Goal: Task Accomplishment & Management: Complete application form

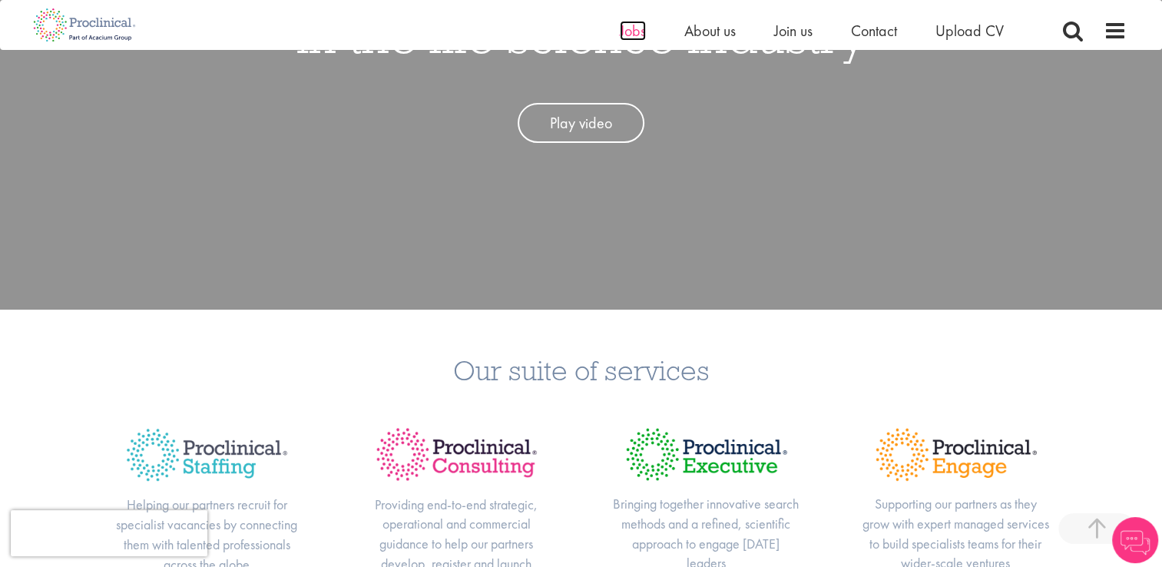
click at [629, 35] on span "Jobs" at bounding box center [633, 31] width 26 height 20
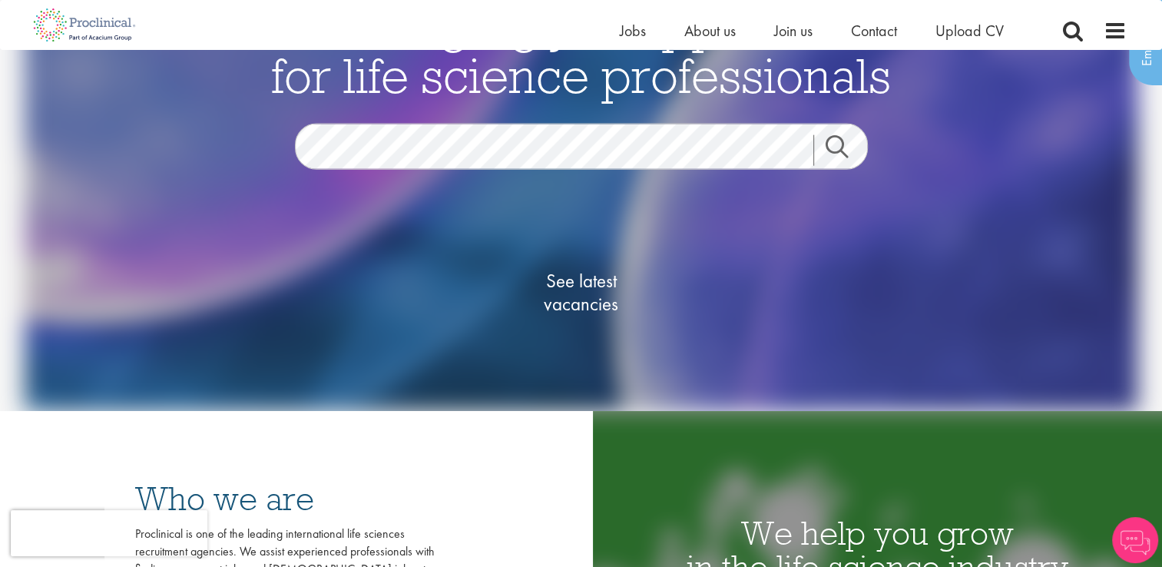
scroll to position [230, 0]
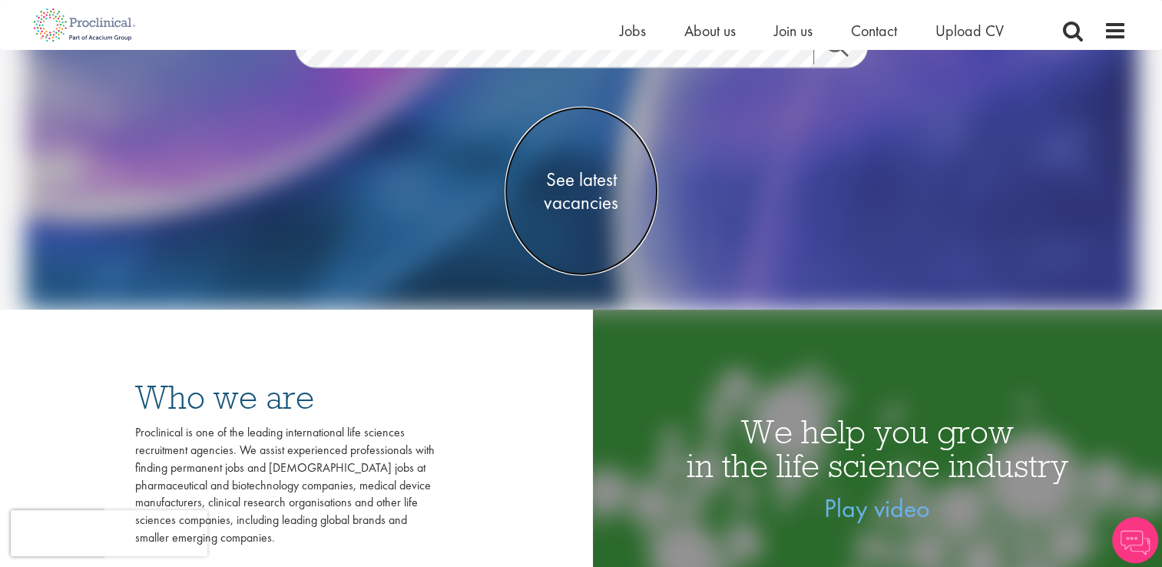
drag, startPoint x: 591, startPoint y: 210, endPoint x: 502, endPoint y: 229, distance: 90.4
click at [590, 210] on span "See latest vacancies" at bounding box center [582, 190] width 154 height 46
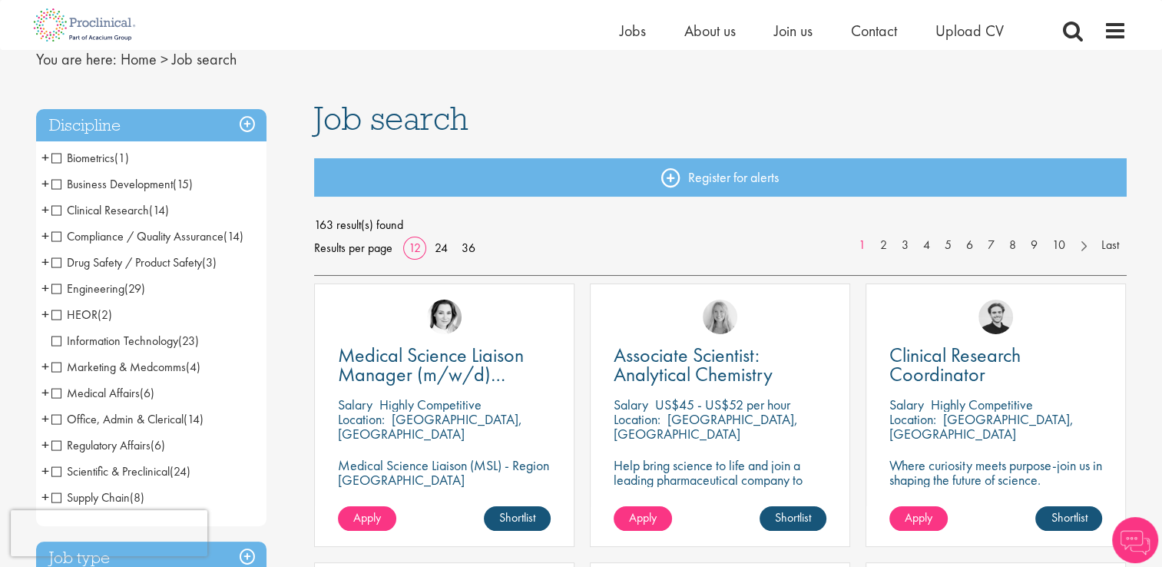
scroll to position [154, 0]
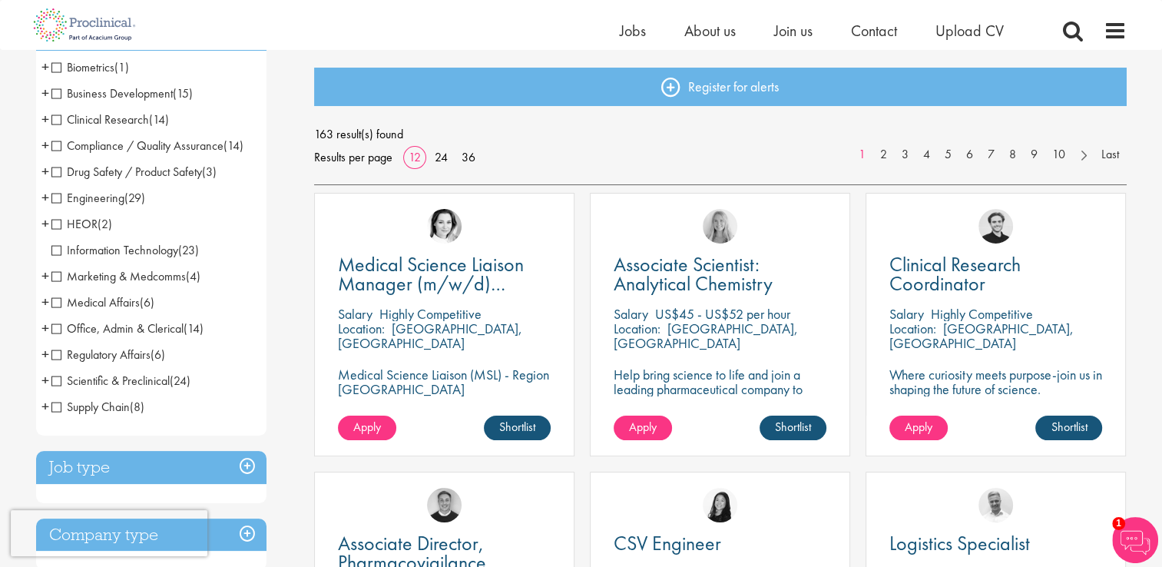
click at [128, 415] on span "Supply Chain" at bounding box center [90, 407] width 78 height 16
drag, startPoint x: 57, startPoint y: 412, endPoint x: 144, endPoint y: 428, distance: 89.0
click at [57, 411] on span "Supply Chain" at bounding box center [90, 407] width 78 height 16
click at [106, 407] on span "Supply Chain" at bounding box center [90, 407] width 78 height 16
click at [58, 407] on span "Supply Chain" at bounding box center [90, 407] width 78 height 16
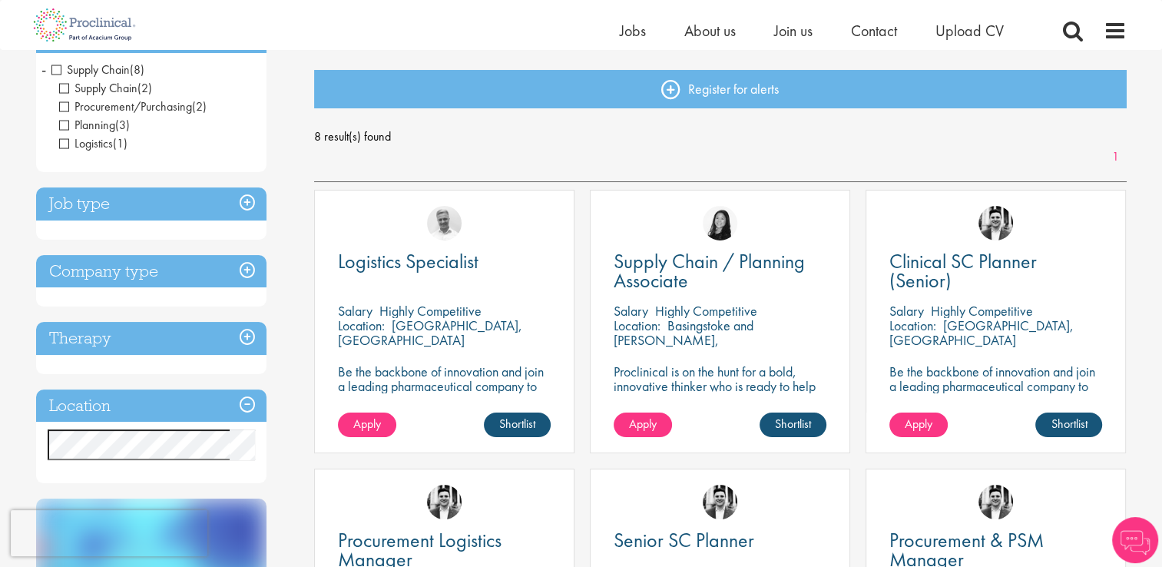
scroll to position [154, 0]
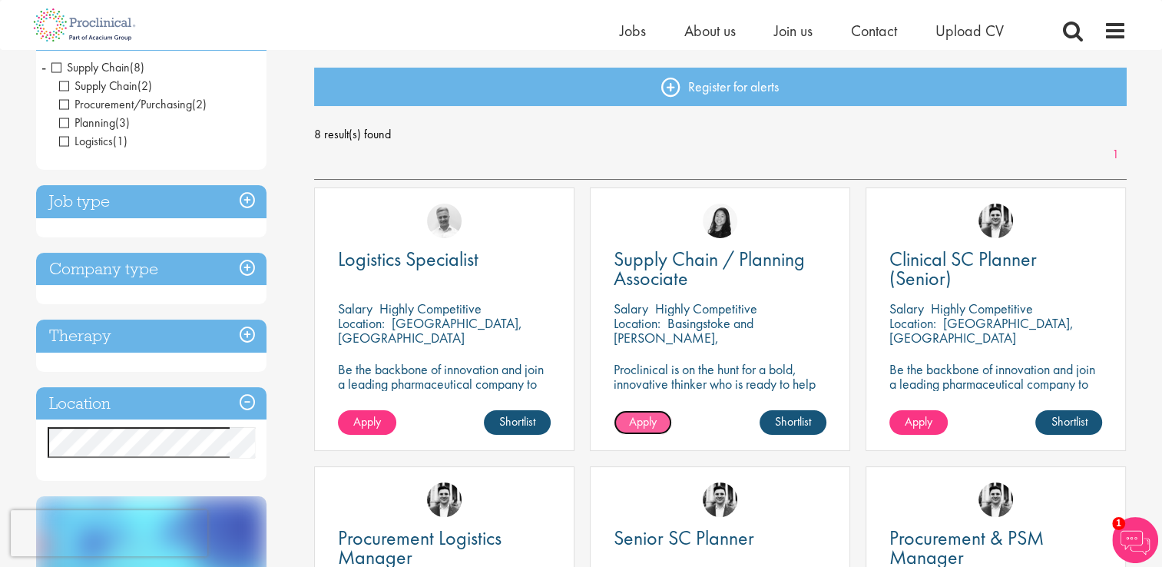
click at [648, 420] on span "Apply" at bounding box center [643, 421] width 28 height 16
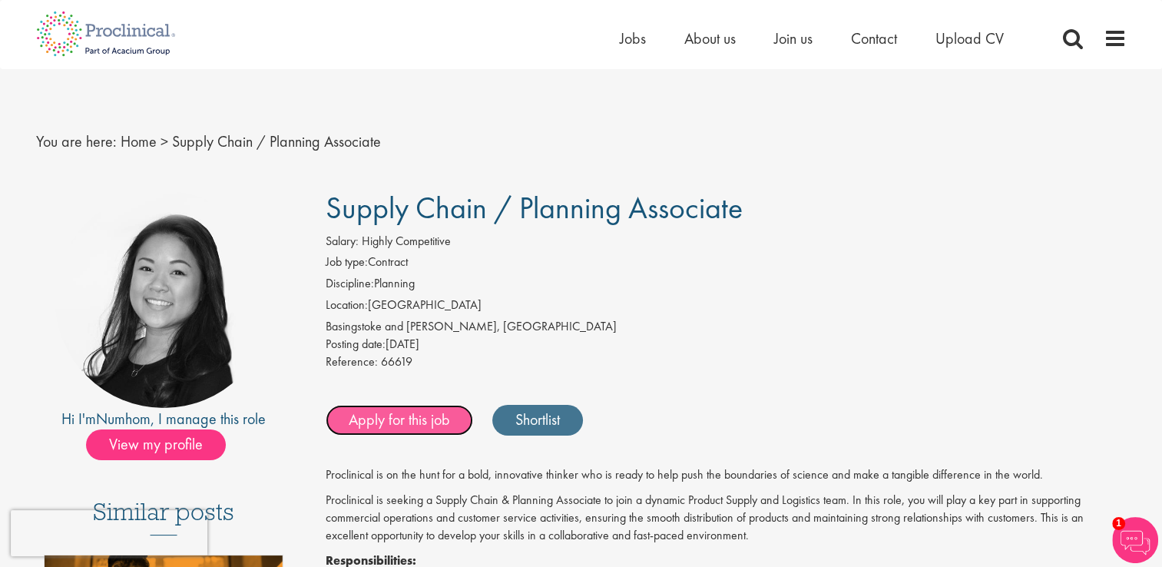
drag, startPoint x: 417, startPoint y: 422, endPoint x: 516, endPoint y: 429, distance: 99.3
click at [417, 422] on link "Apply for this job" at bounding box center [399, 420] width 147 height 31
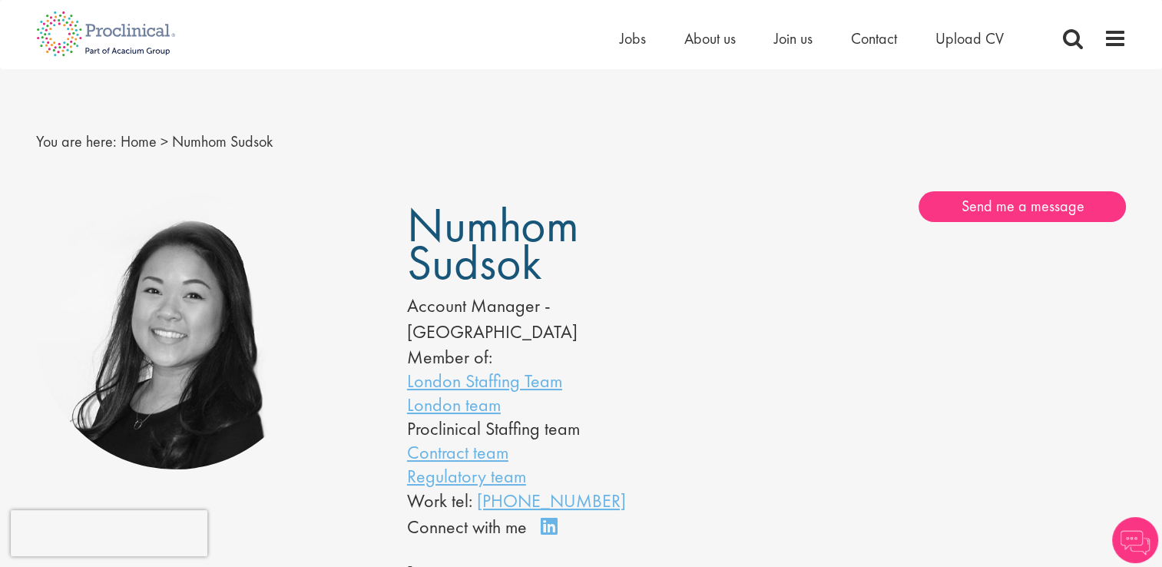
drag, startPoint x: 546, startPoint y: 268, endPoint x: 412, endPoint y: 236, distance: 138.2
click at [412, 236] on h1 "Numhom Sudsok" at bounding box center [563, 244] width 313 height 75
copy span "Numhom Sudsok"
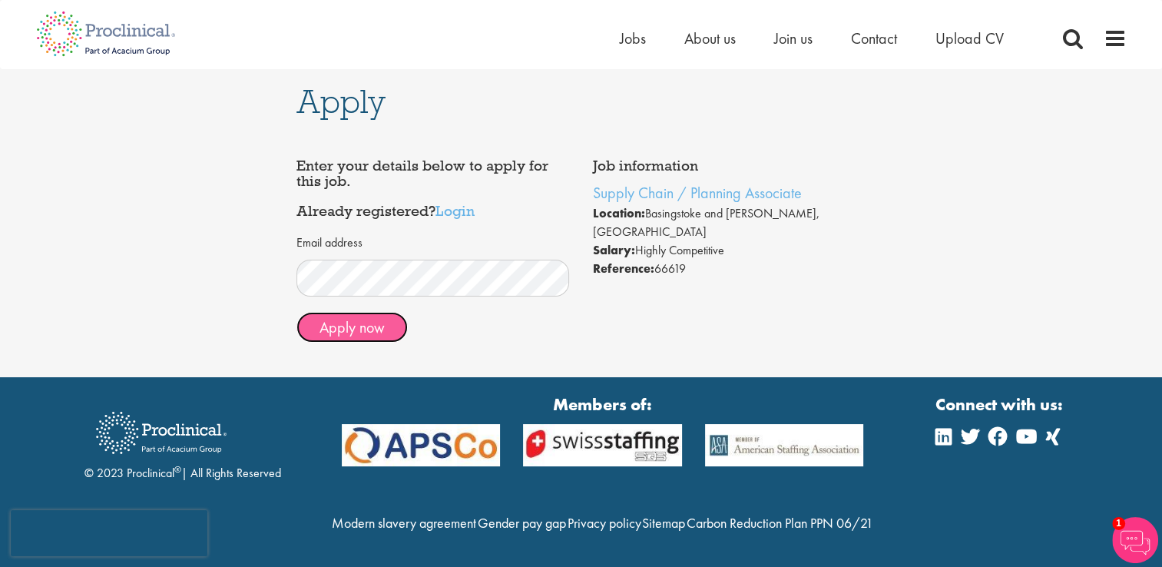
click at [378, 324] on button "Apply now" at bounding box center [352, 327] width 111 height 31
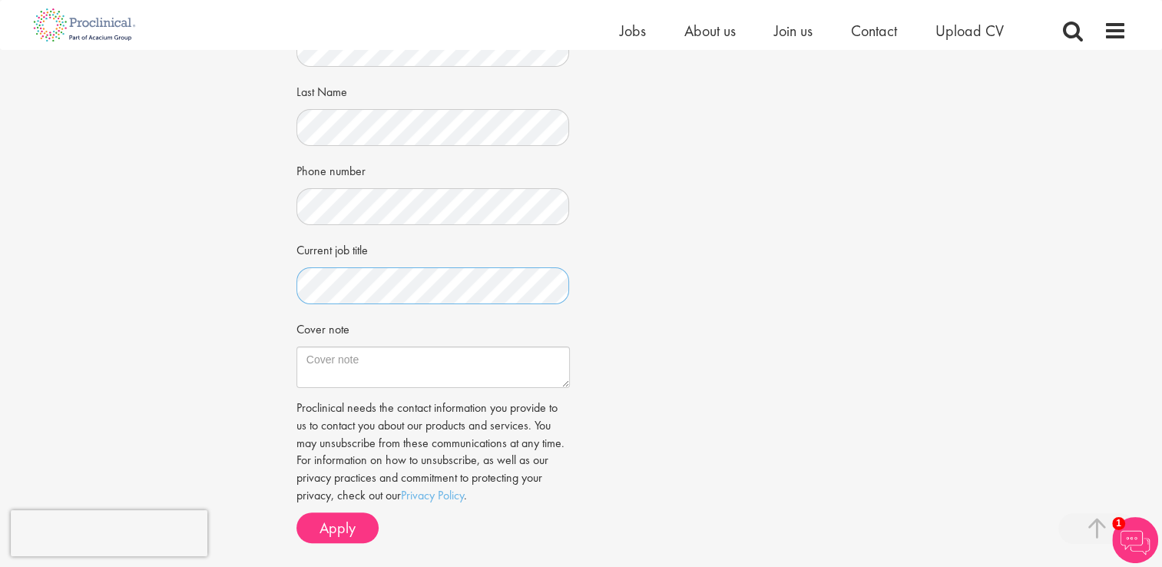
scroll to position [384, 0]
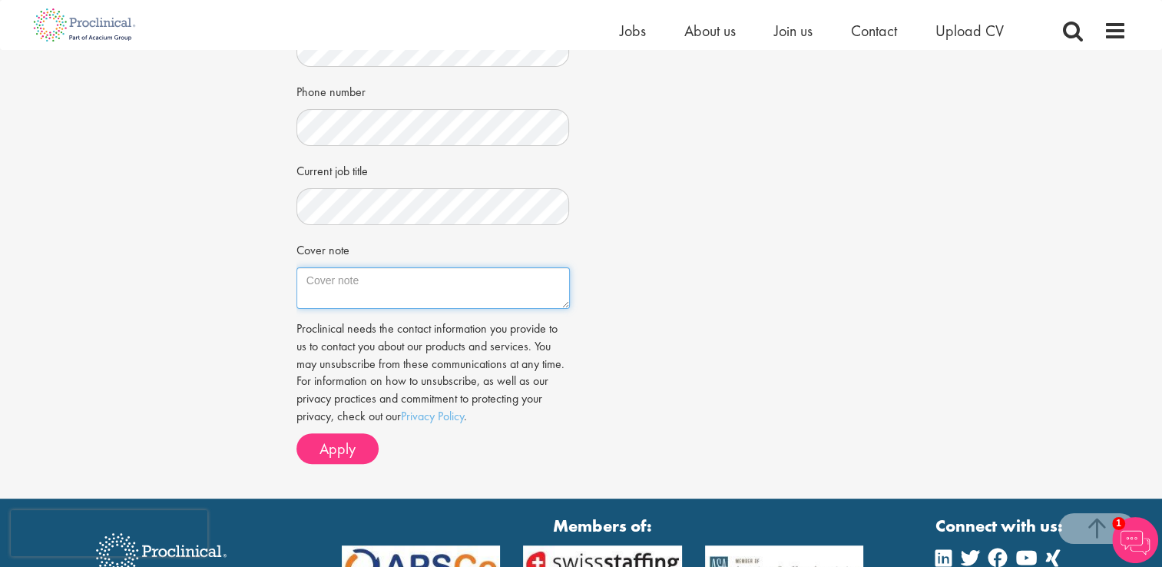
click at [494, 293] on textarea "Cover note" at bounding box center [433, 287] width 273 height 41
paste textarea "https://pishockinc.com/"
type textarea "See my website for 30+ years of supply chain management experience. https://pis…"
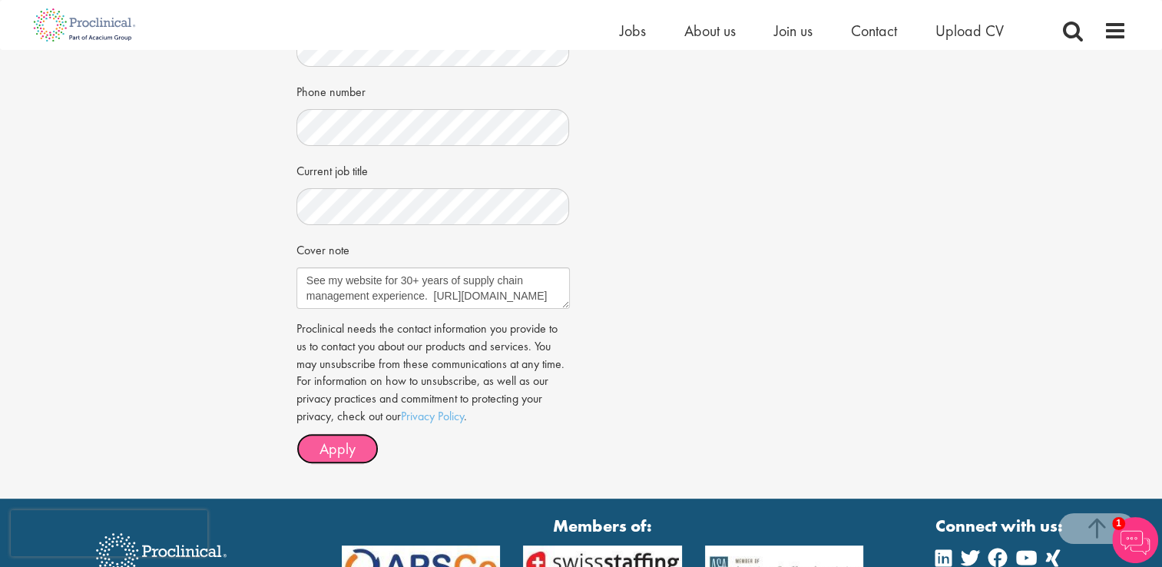
drag, startPoint x: 351, startPoint y: 446, endPoint x: 414, endPoint y: 439, distance: 63.3
click at [353, 445] on span "Apply" at bounding box center [338, 449] width 36 height 20
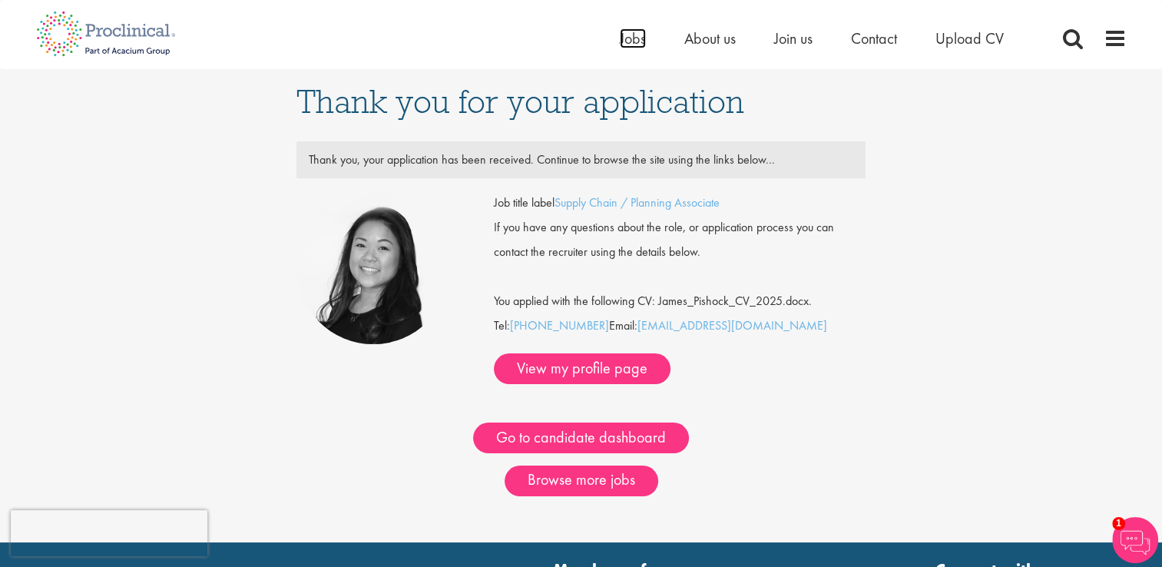
drag, startPoint x: 633, startPoint y: 41, endPoint x: 625, endPoint y: 76, distance: 35.4
click at [633, 41] on span "Jobs" at bounding box center [633, 38] width 26 height 20
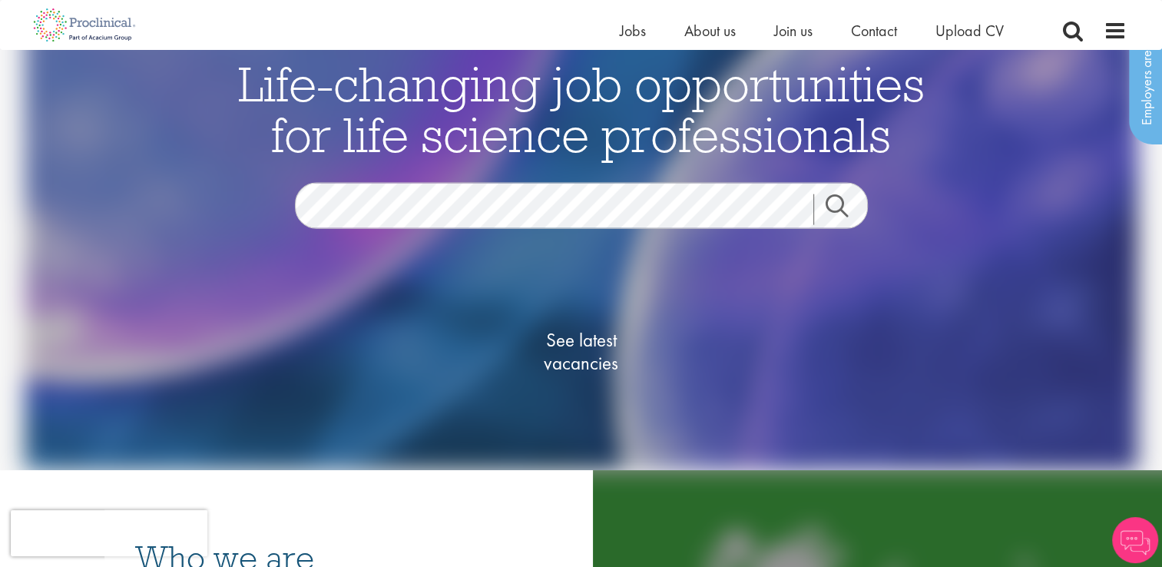
scroll to position [154, 0]
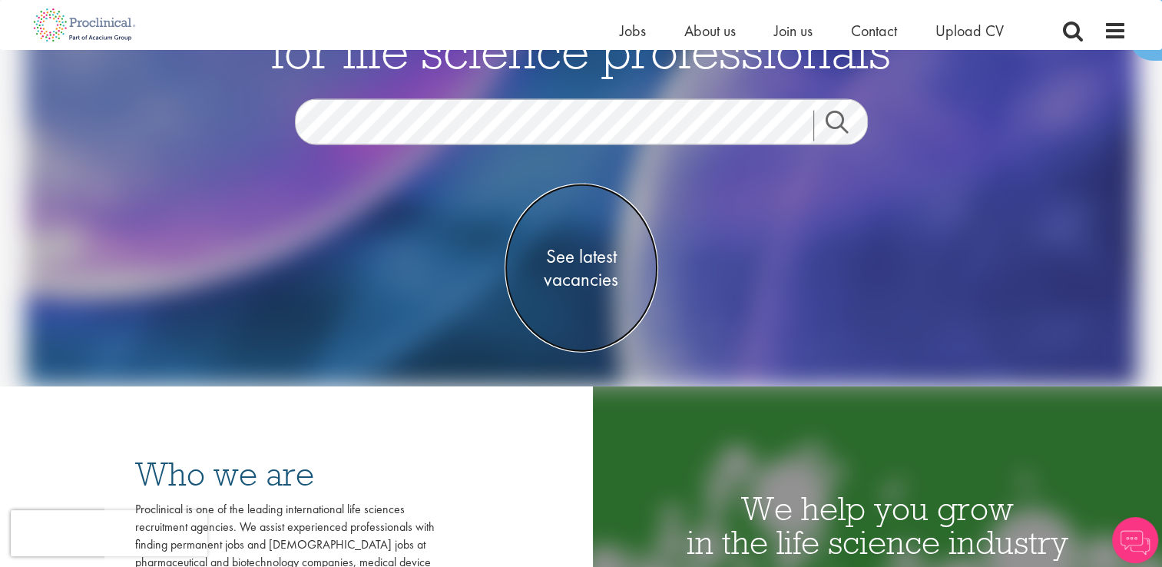
click at [578, 281] on span "See latest vacancies" at bounding box center [582, 267] width 154 height 46
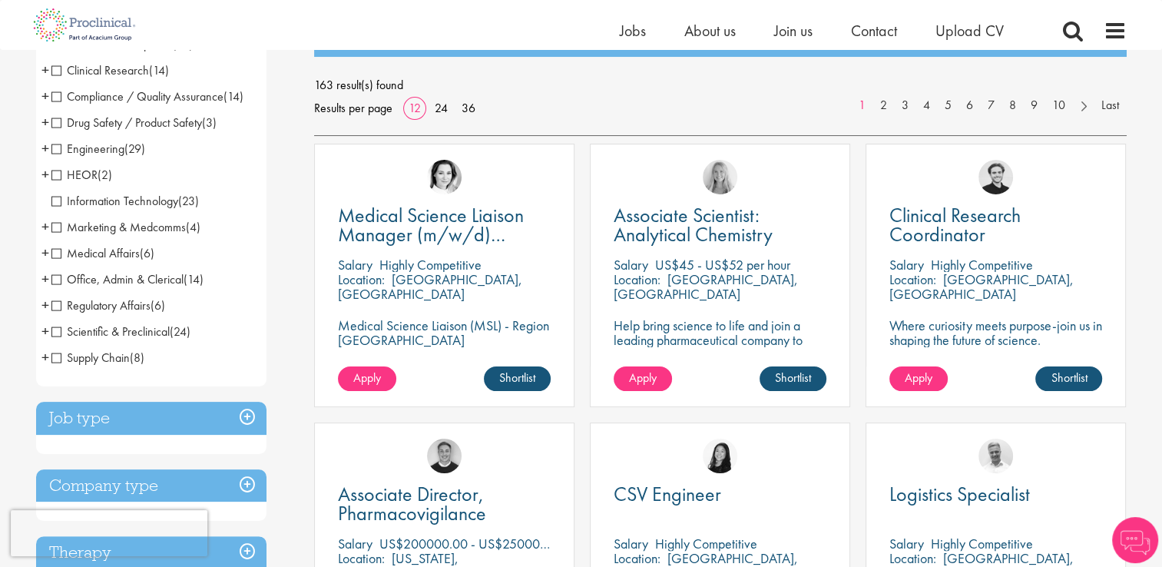
scroll to position [230, 0]
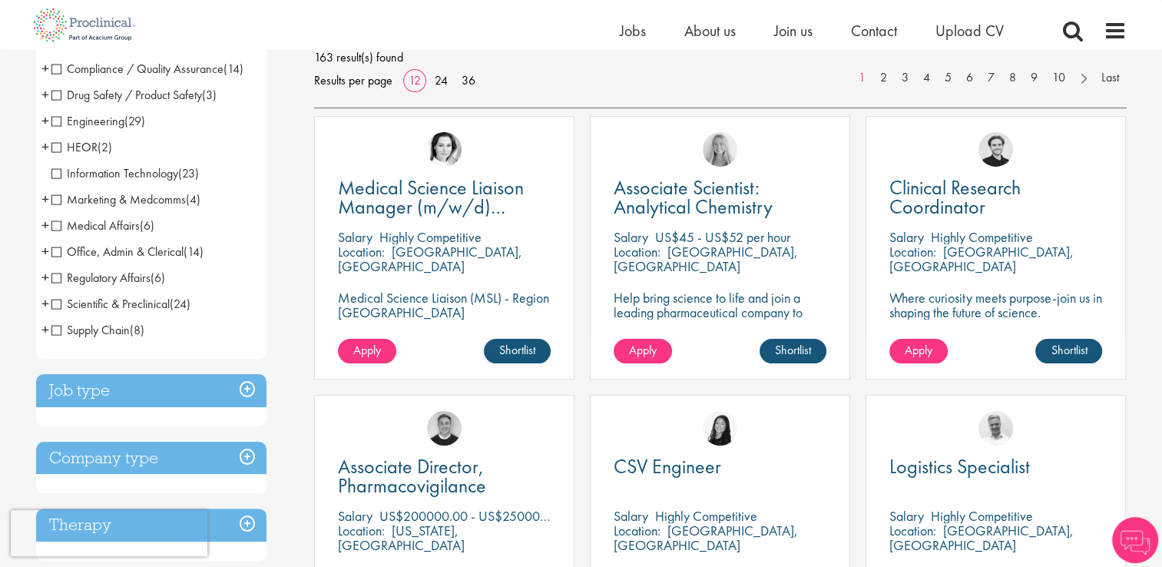
click at [98, 336] on span "Supply Chain" at bounding box center [90, 330] width 78 height 16
click at [57, 329] on span "Supply Chain" at bounding box center [90, 330] width 78 height 16
click at [124, 334] on span "Supply Chain" at bounding box center [90, 330] width 78 height 16
click at [84, 333] on span "Supply Chain" at bounding box center [90, 330] width 78 height 16
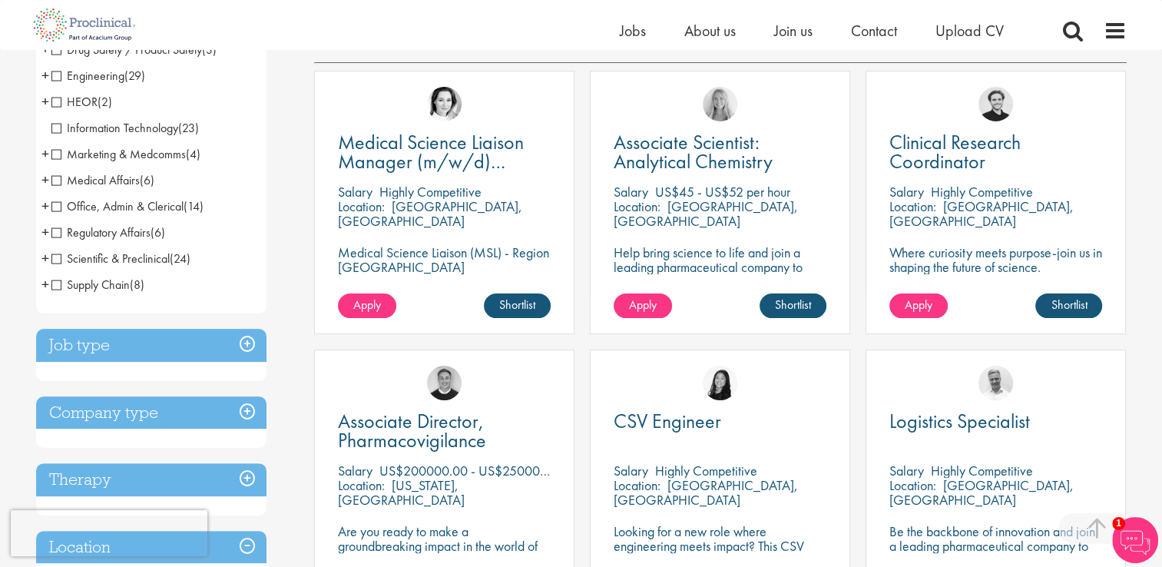
scroll to position [307, 0]
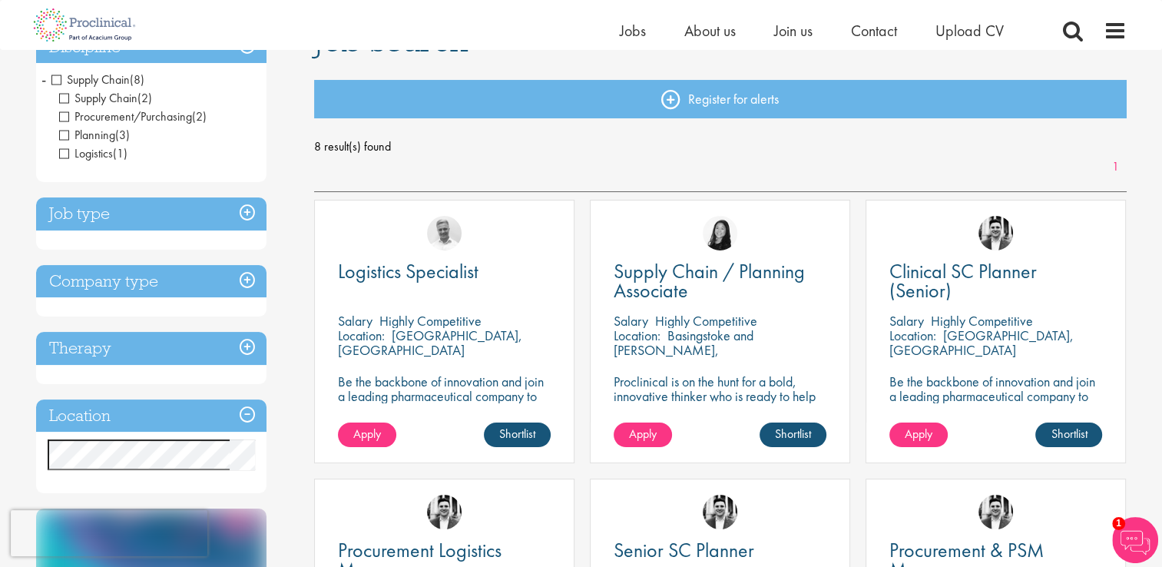
scroll to position [230, 0]
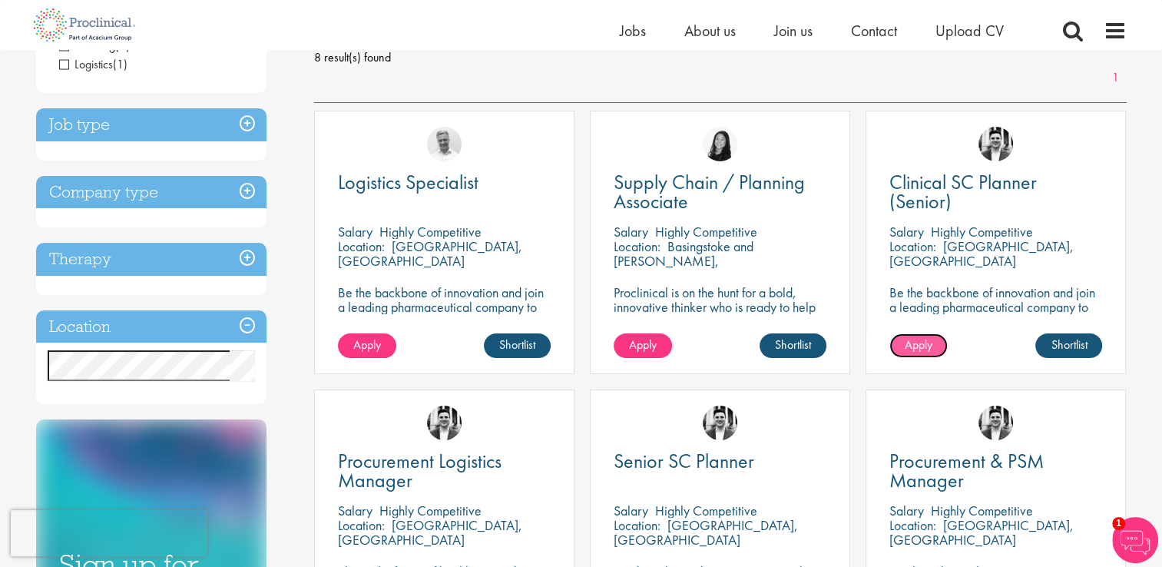
click at [928, 346] on span "Apply" at bounding box center [919, 344] width 28 height 16
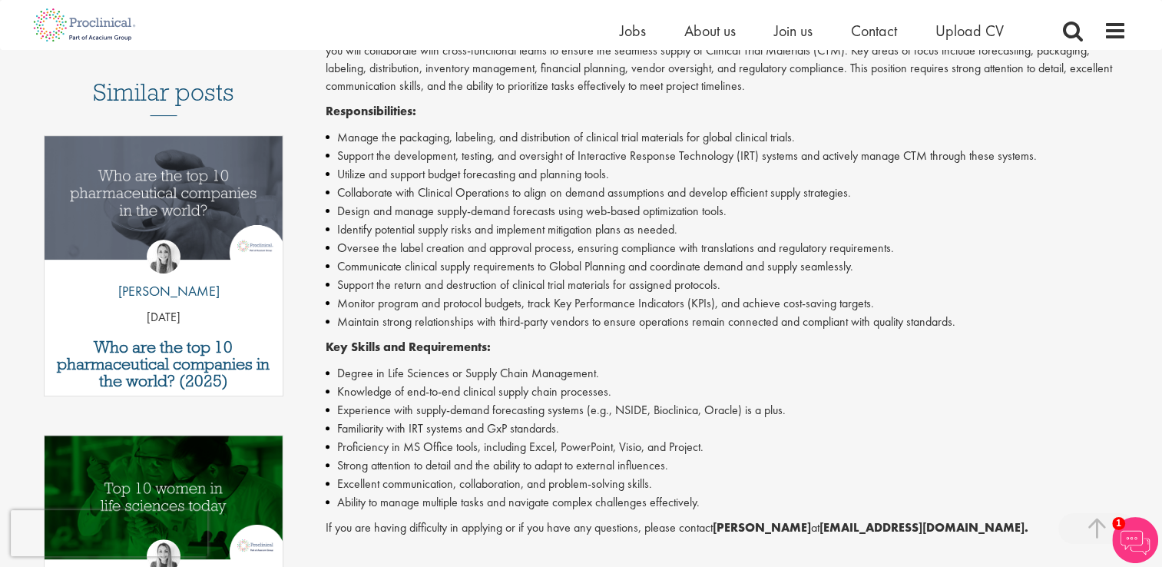
scroll to position [615, 0]
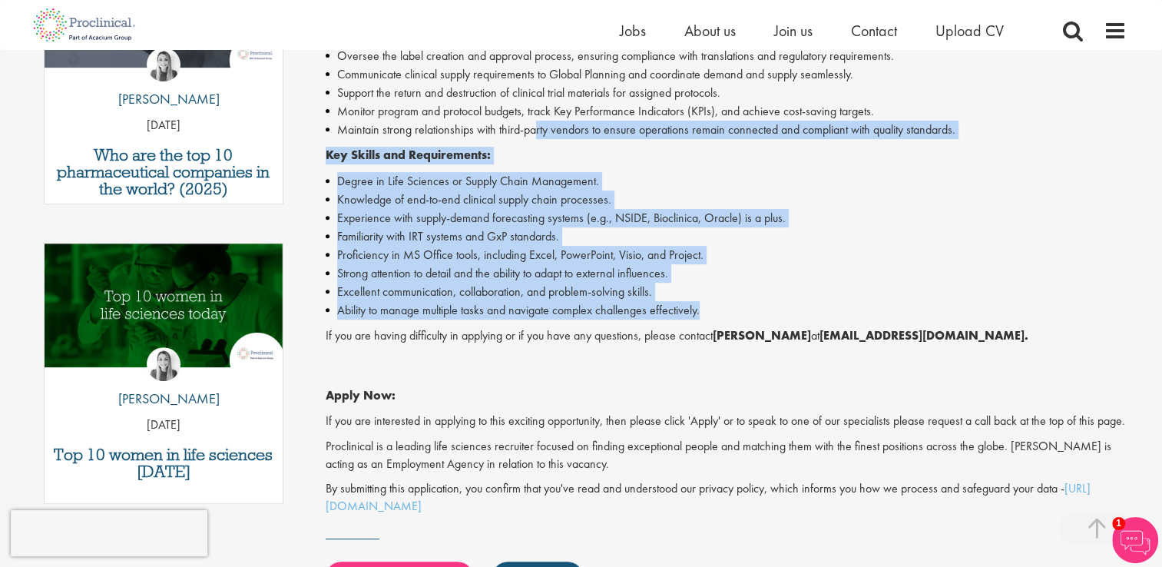
drag, startPoint x: 724, startPoint y: 312, endPoint x: 535, endPoint y: 131, distance: 262.4
click at [535, 131] on div "Proclinical is seeking a Senior Clinical Supply Chain Planner to oversee and ma…" at bounding box center [726, 174] width 801 height 683
click at [742, 309] on li "Ability to manage multiple tasks and navigate complex challenges effectively." at bounding box center [726, 310] width 801 height 18
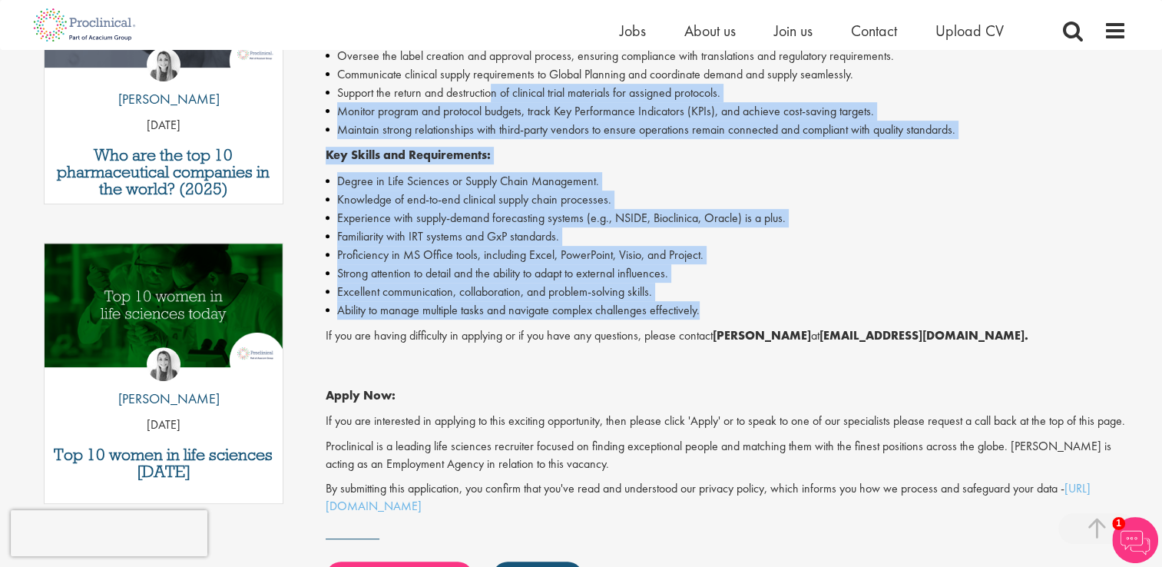
drag, startPoint x: 737, startPoint y: 313, endPoint x: 489, endPoint y: 100, distance: 327.4
click at [489, 100] on div "Proclinical is seeking a Senior Clinical Supply Chain Planner to oversee and ma…" at bounding box center [726, 174] width 801 height 683
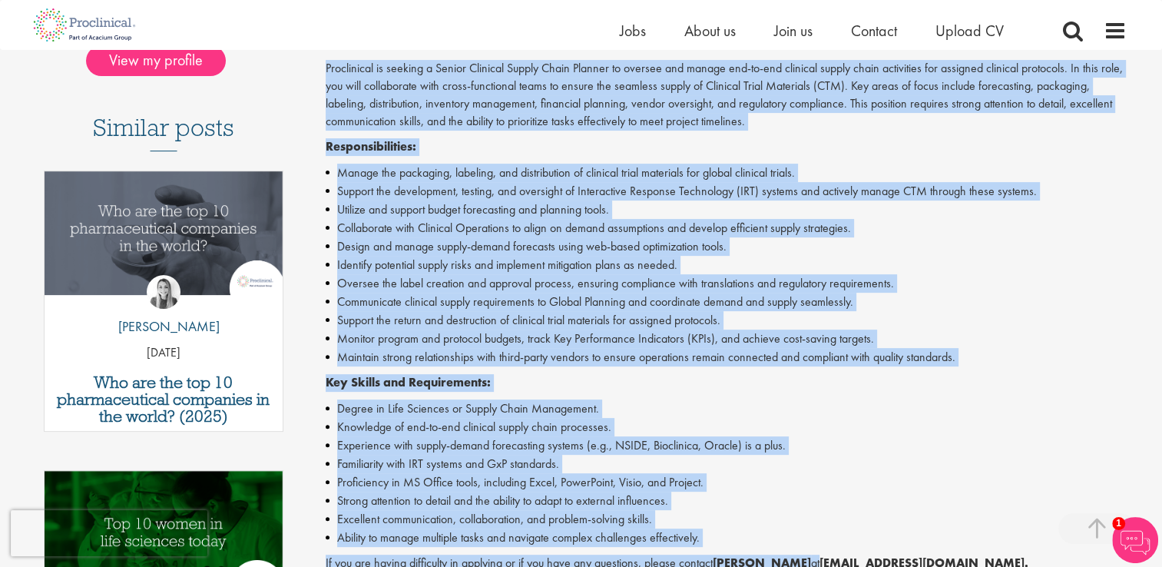
scroll to position [390, 0]
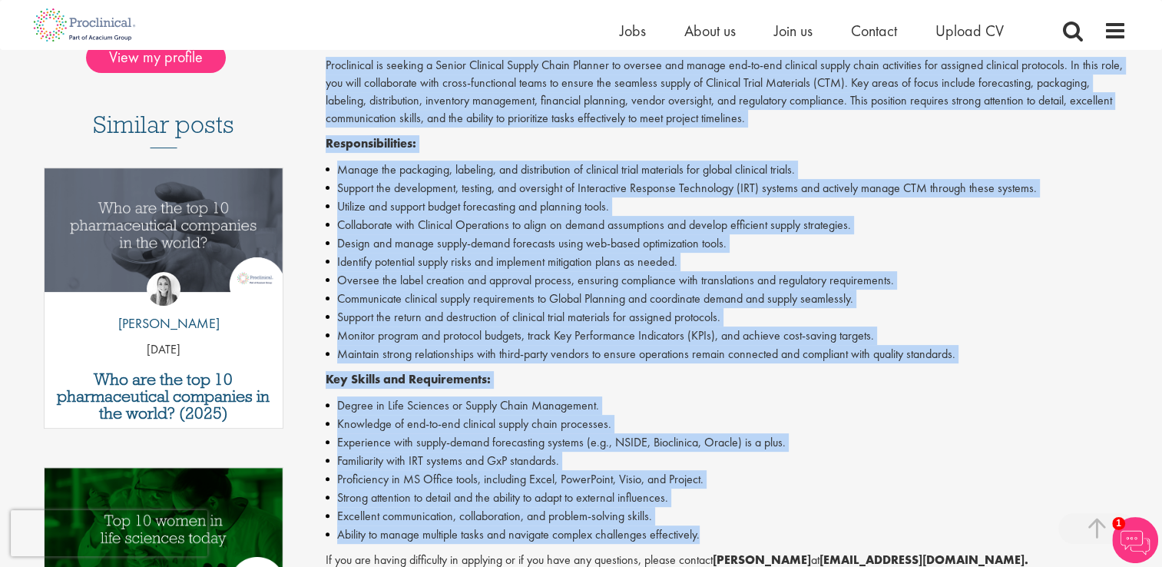
drag, startPoint x: 395, startPoint y: 306, endPoint x: 767, endPoint y: 535, distance: 437.3
click at [767, 535] on div "Clinical SC Planner (Senior) Salary: Highly Competitive Job type: Contract Disc…" at bounding box center [721, 366] width 836 height 1168
copy div "Proclinical is seeking a Senior Clinical Supply Chain Planner to oversee and ma…"
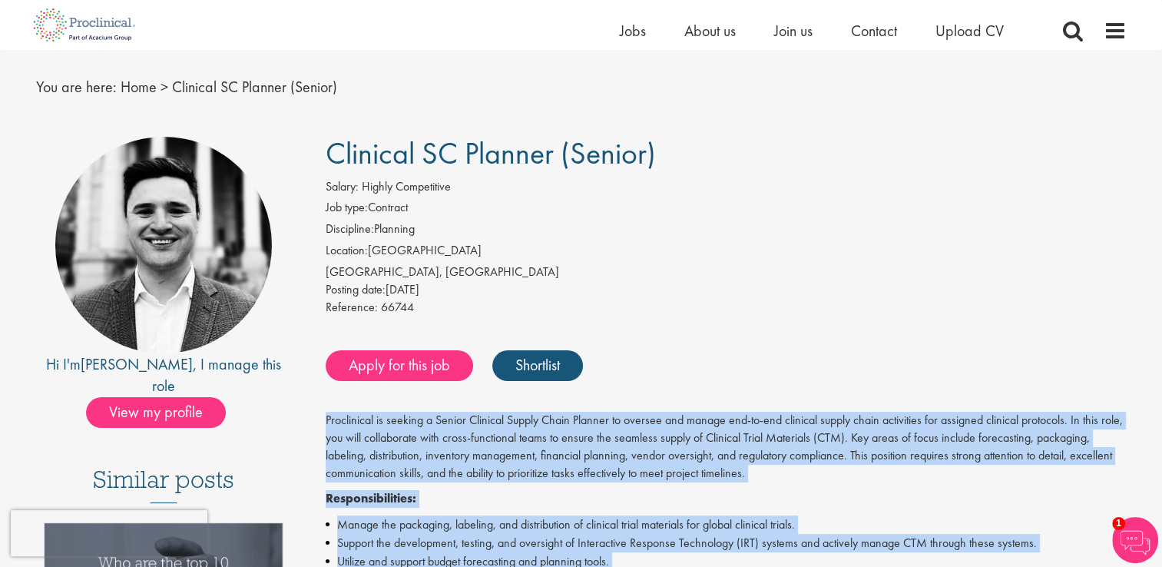
scroll to position [0, 0]
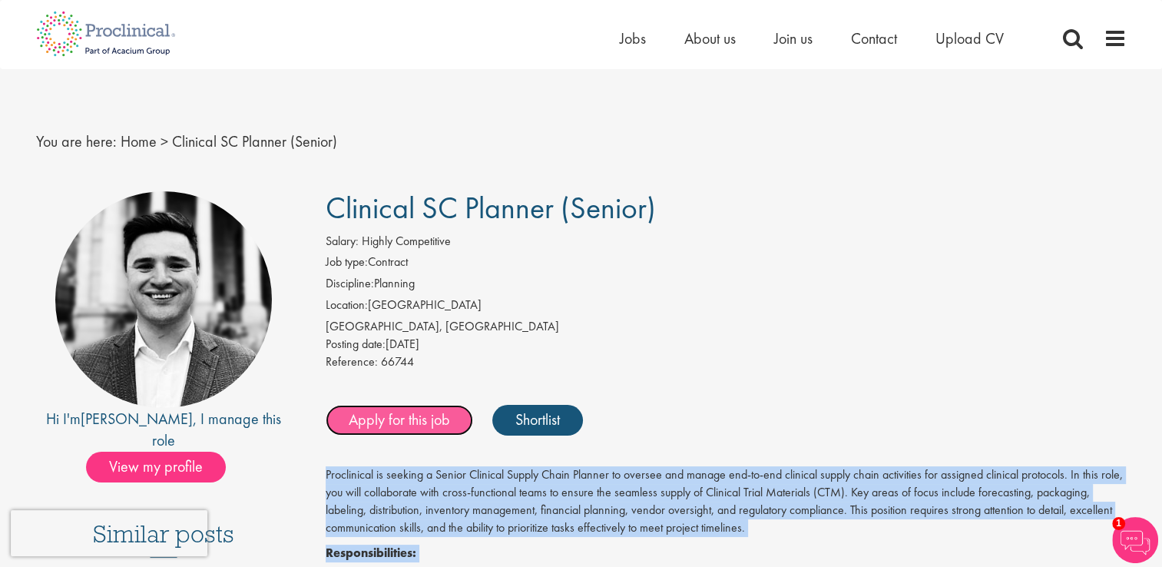
click at [422, 419] on link "Apply for this job" at bounding box center [399, 420] width 147 height 31
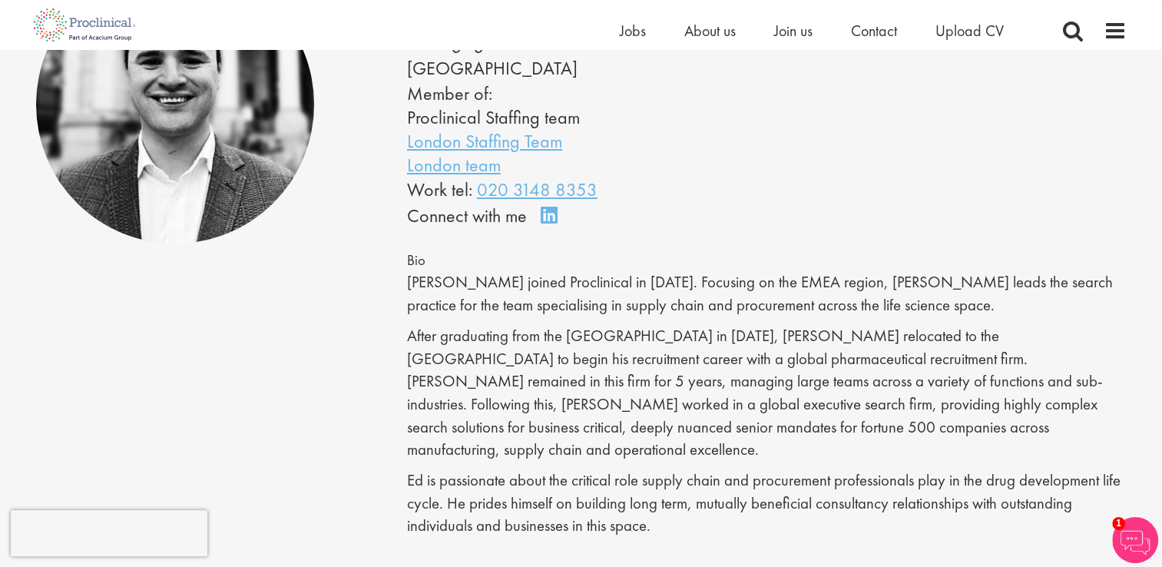
scroll to position [77, 0]
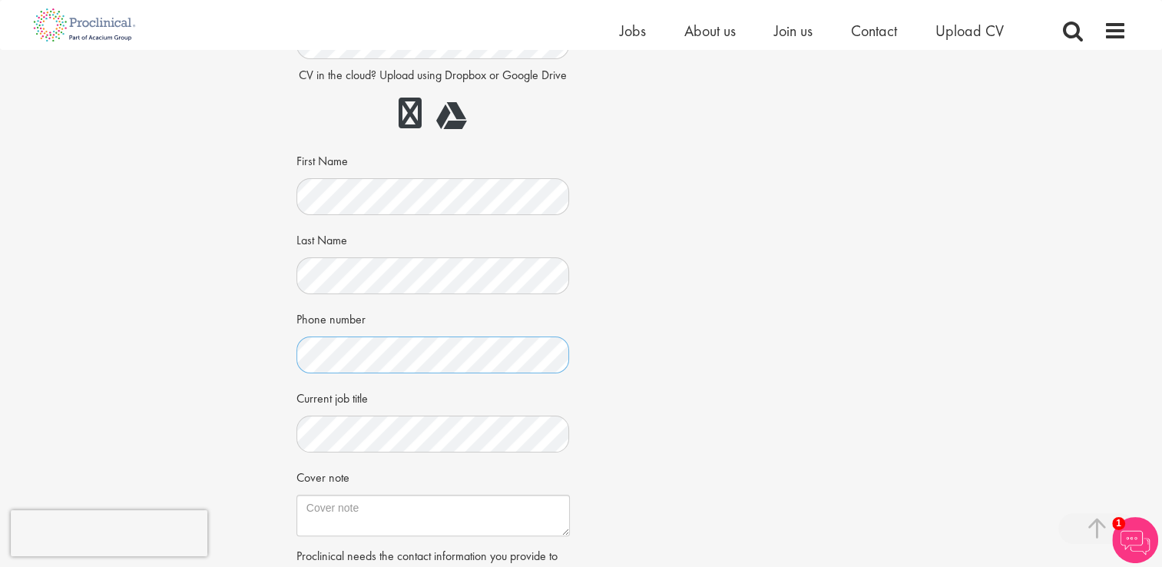
scroll to position [384, 0]
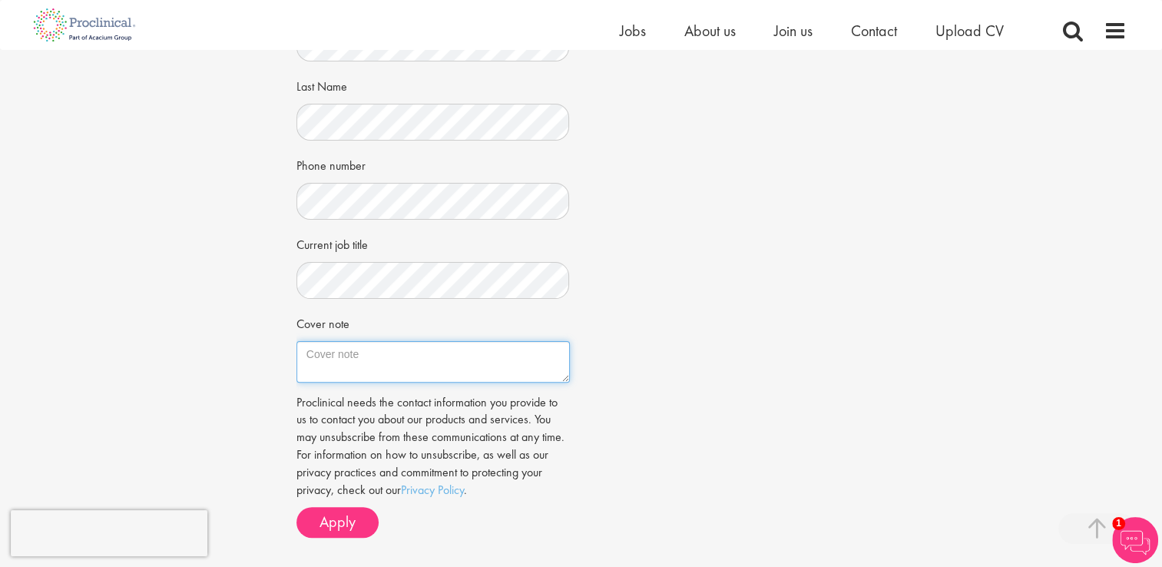
click at [396, 355] on textarea "Cover note" at bounding box center [433, 361] width 273 height 41
paste textarea "[Date] Hiring Manager Proclinical Re: Application for Senior Clinical Supply Ch…"
click at [409, 361] on textarea "Cover note" at bounding box center [433, 361] width 273 height 41
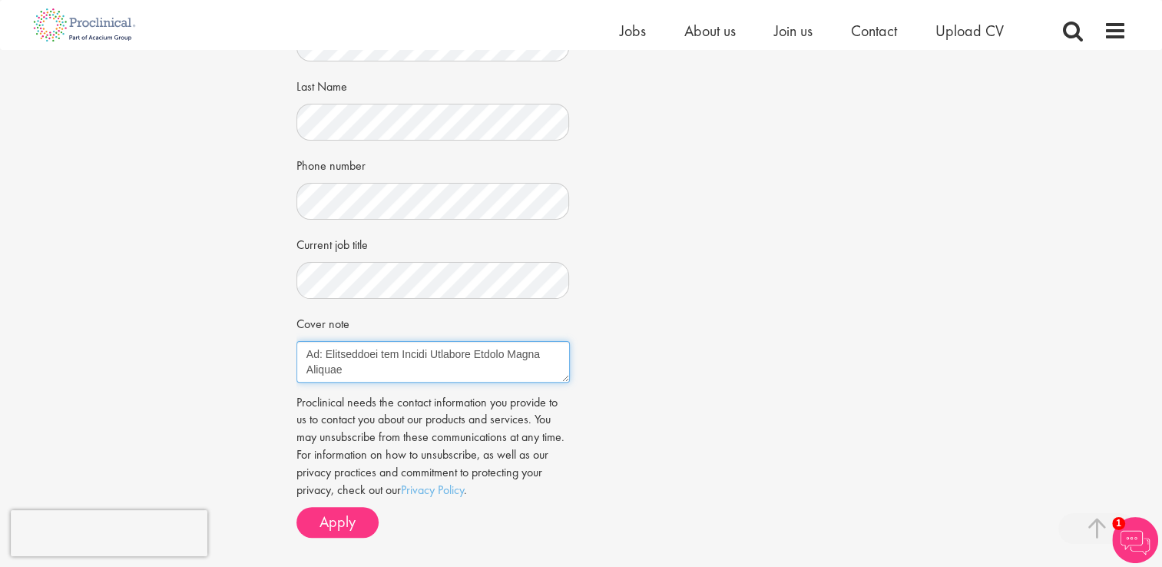
click at [381, 349] on textarea "Cover note" at bounding box center [433, 361] width 273 height 41
click at [482, 348] on textarea "Cover note" at bounding box center [433, 361] width 273 height 41
drag, startPoint x: 406, startPoint y: 349, endPoint x: 389, endPoint y: 359, distance: 19.4
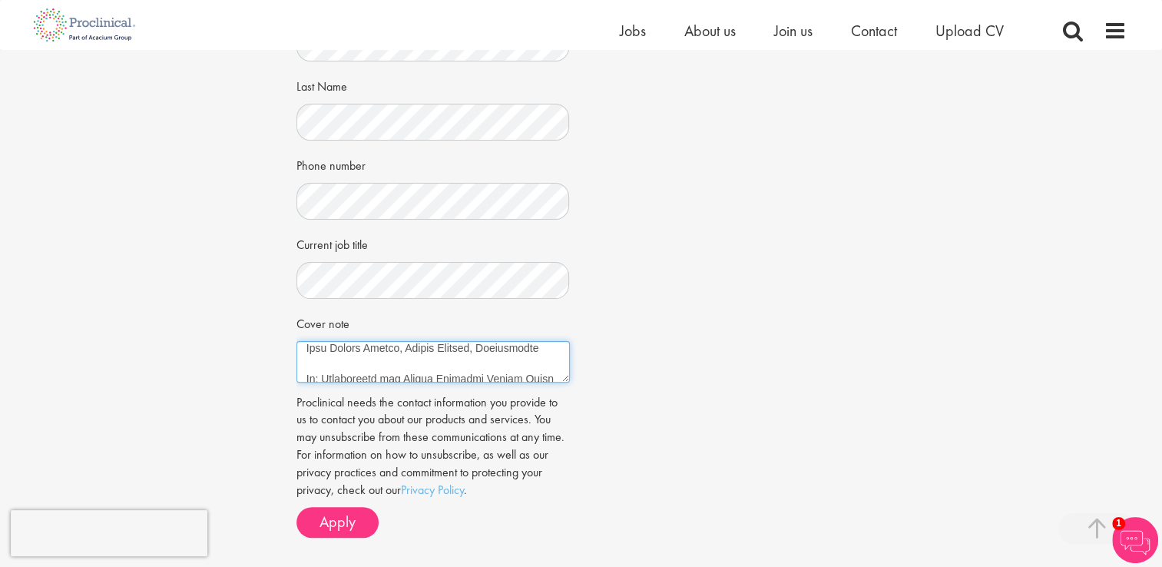
click at [389, 359] on textarea "Cover note" at bounding box center [433, 361] width 273 height 41
click at [390, 346] on textarea "Cover note" at bounding box center [433, 361] width 273 height 41
click at [333, 350] on textarea "Cover note" at bounding box center [433, 361] width 273 height 41
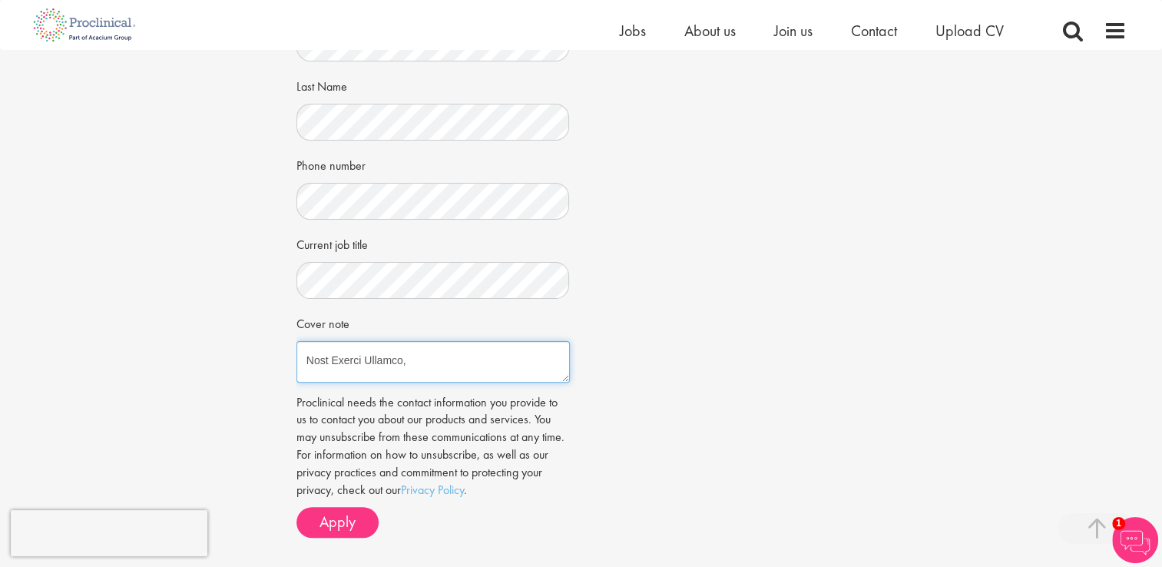
click at [389, 363] on textarea "Cover note" at bounding box center [433, 361] width 273 height 41
paste textarea "https://pishockinc.com/"
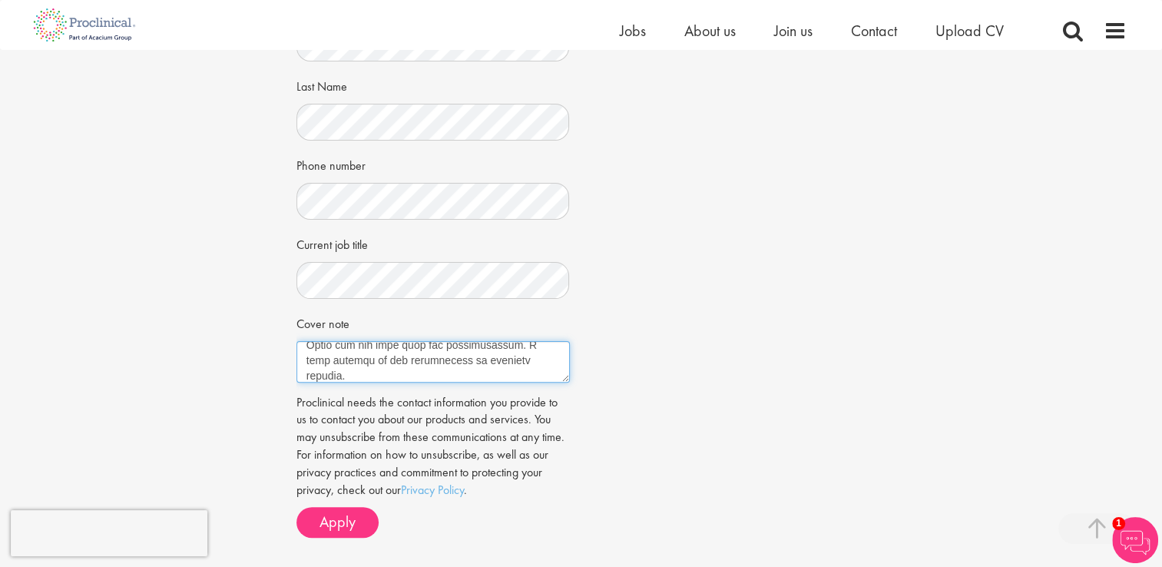
click at [526, 361] on textarea "Cover note" at bounding box center [433, 361] width 273 height 41
paste textarea "https://pishockinc.com/"
type textarea "01-Sept-2025 Edward Little, Hiring Manager, Proclinical Re: Application for Sen…"
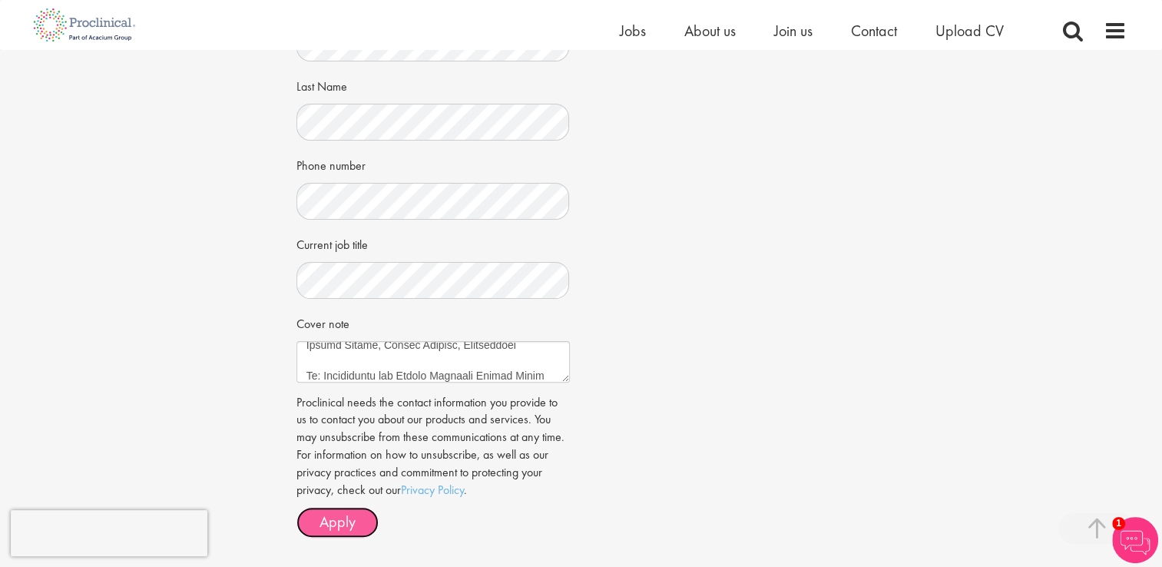
click at [346, 521] on span "Apply" at bounding box center [338, 522] width 36 height 20
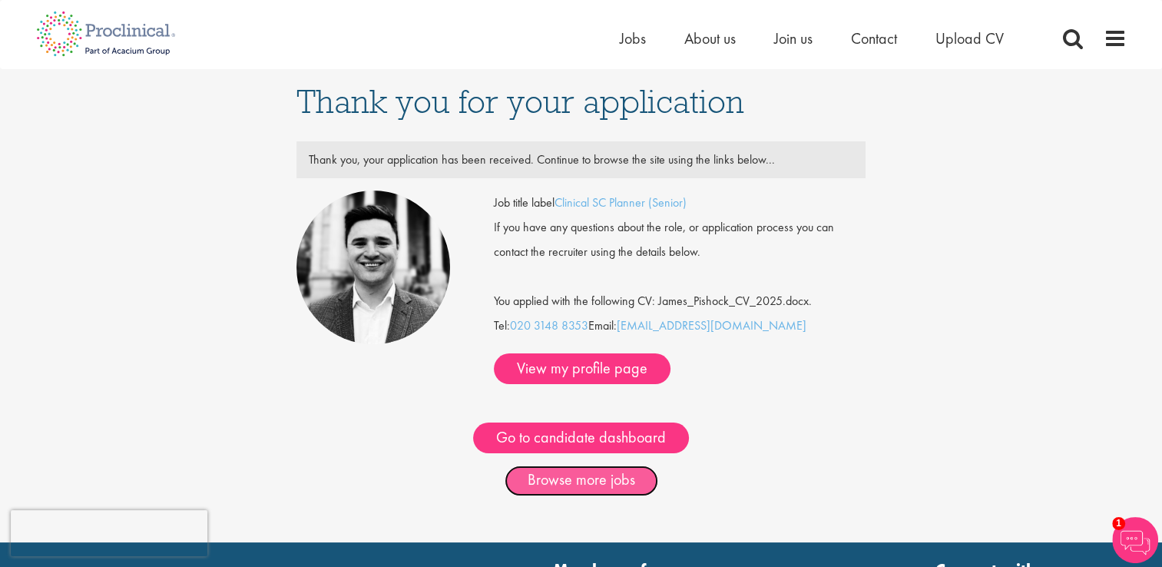
click at [625, 479] on link "Browse more jobs" at bounding box center [582, 480] width 154 height 31
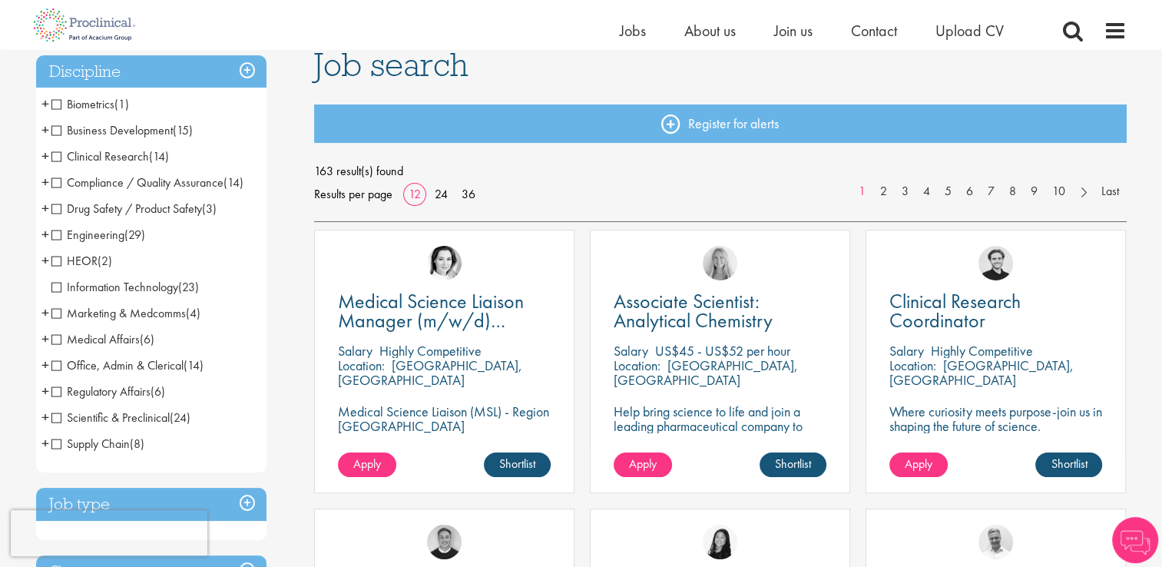
scroll to position [154, 0]
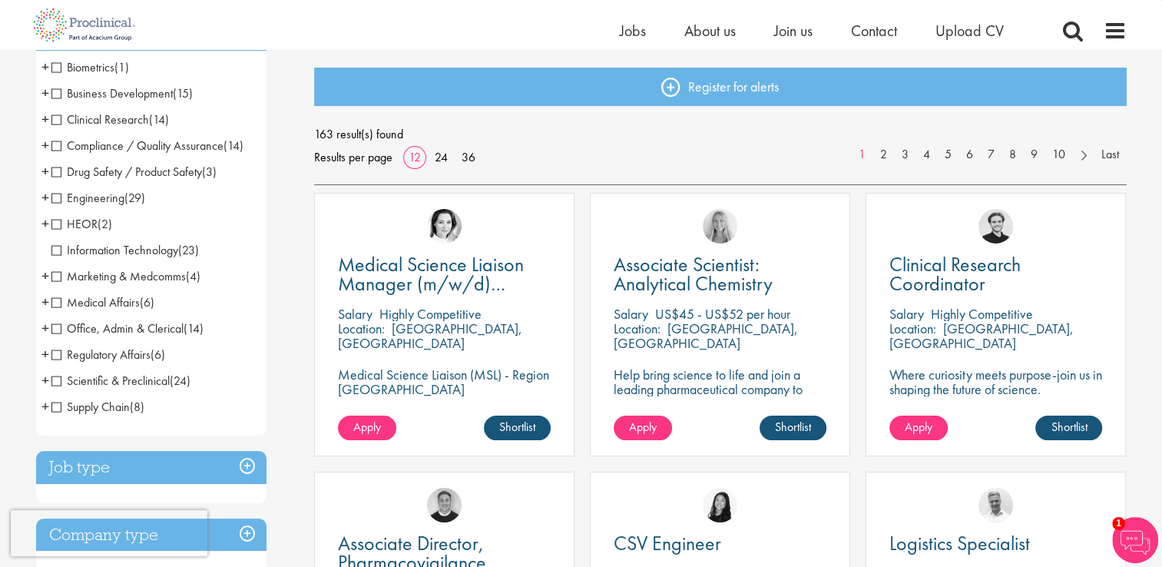
click at [58, 121] on span "Clinical Research" at bounding box center [100, 119] width 98 height 16
click at [61, 124] on span "Clinical Research" at bounding box center [100, 119] width 98 height 16
click at [56, 121] on span "Clinical Research" at bounding box center [100, 119] width 98 height 16
click at [154, 118] on span "(14)" at bounding box center [159, 119] width 20 height 16
click at [101, 408] on span "Supply Chain" at bounding box center [90, 407] width 78 height 16
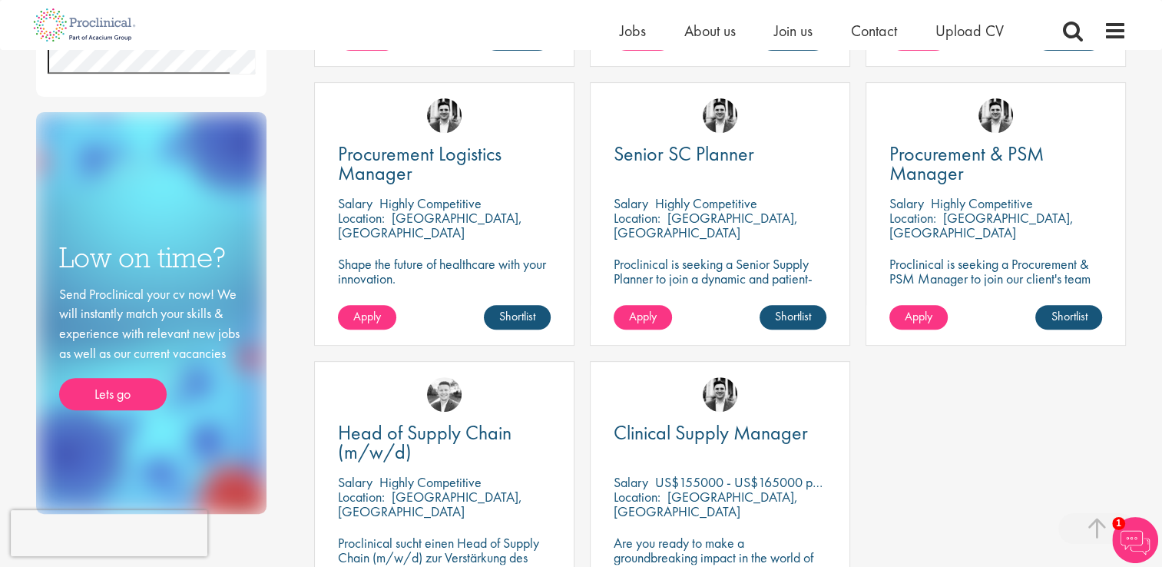
scroll to position [615, 0]
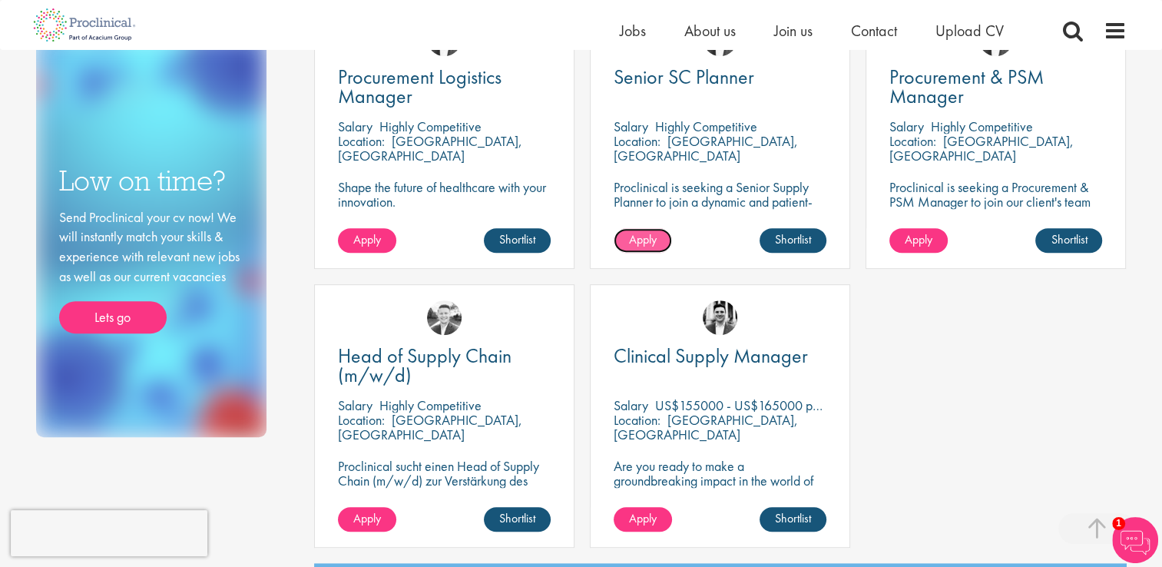
click at [645, 247] on span "Apply" at bounding box center [643, 239] width 28 height 16
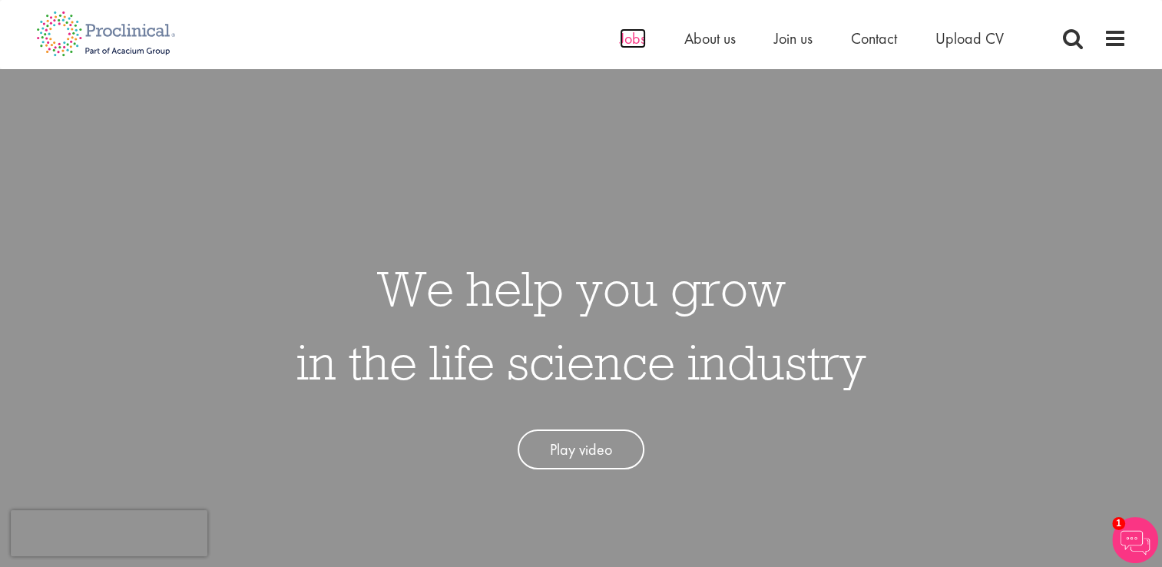
click at [635, 38] on span "Jobs" at bounding box center [633, 38] width 26 height 20
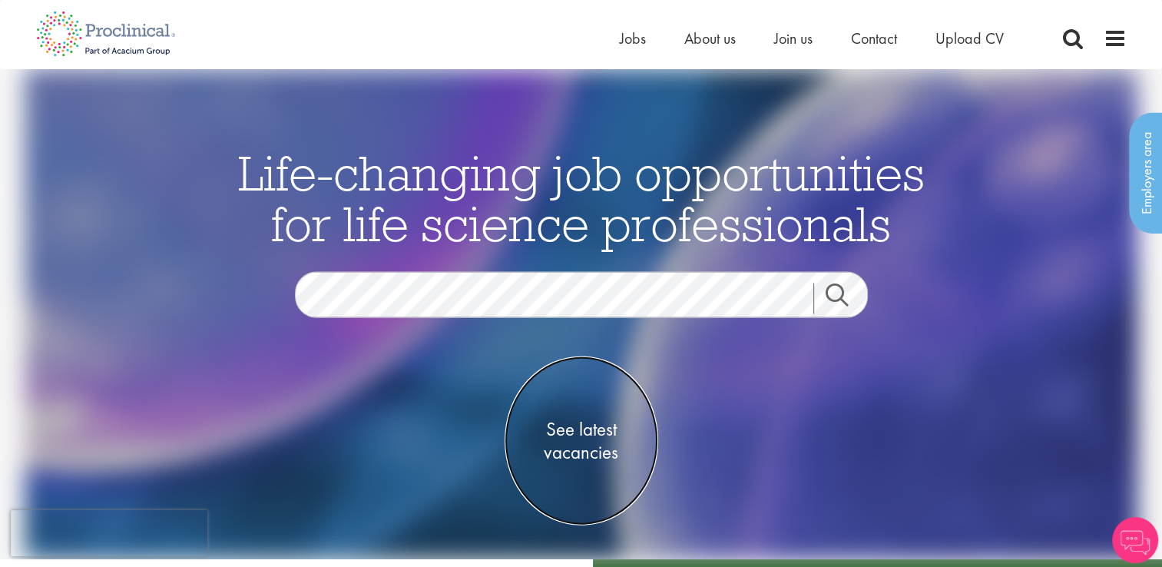
click at [595, 441] on span "See latest vacancies" at bounding box center [582, 440] width 154 height 46
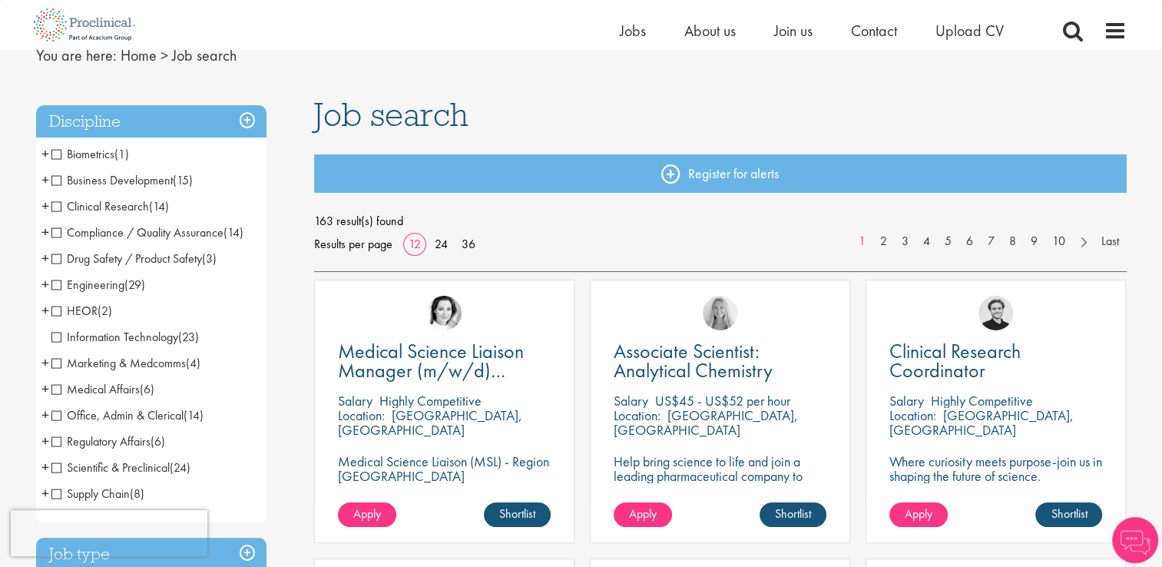
scroll to position [154, 0]
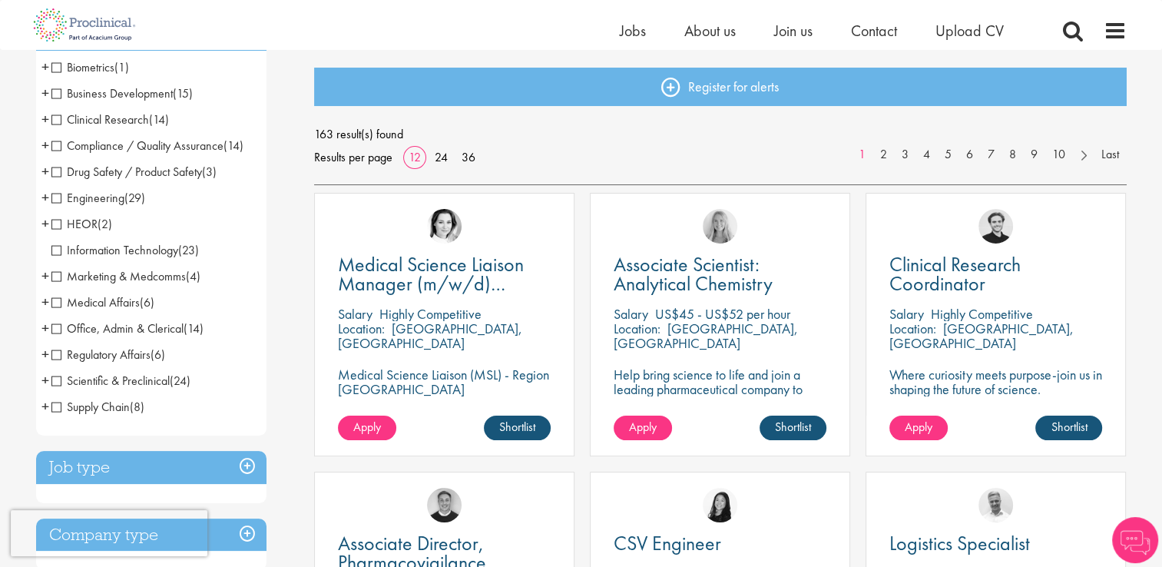
click at [123, 409] on span "Supply Chain" at bounding box center [90, 407] width 78 height 16
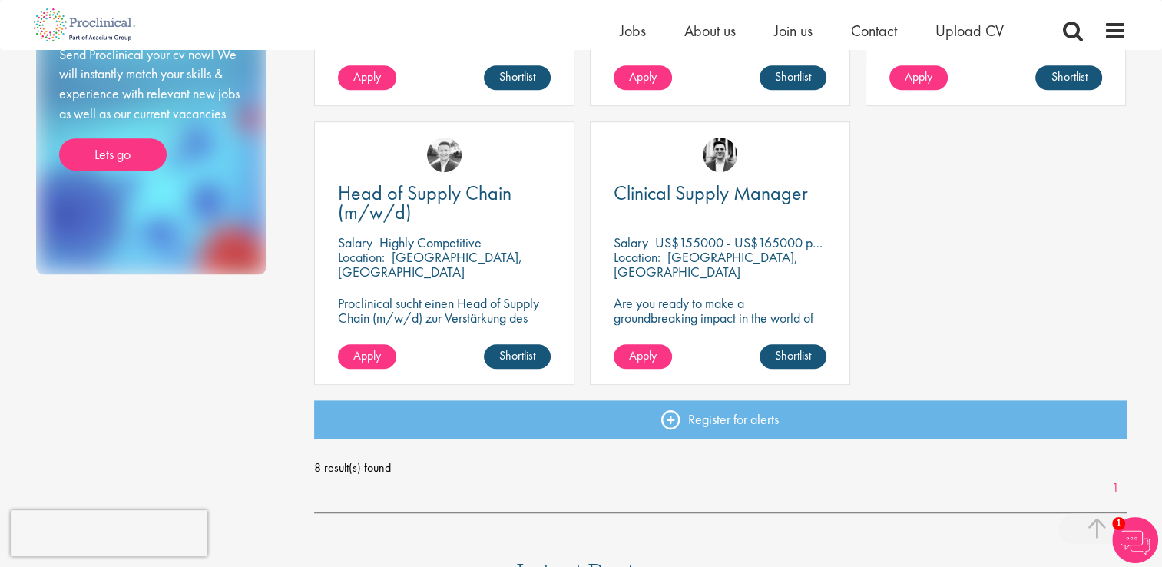
scroll to position [691, 0]
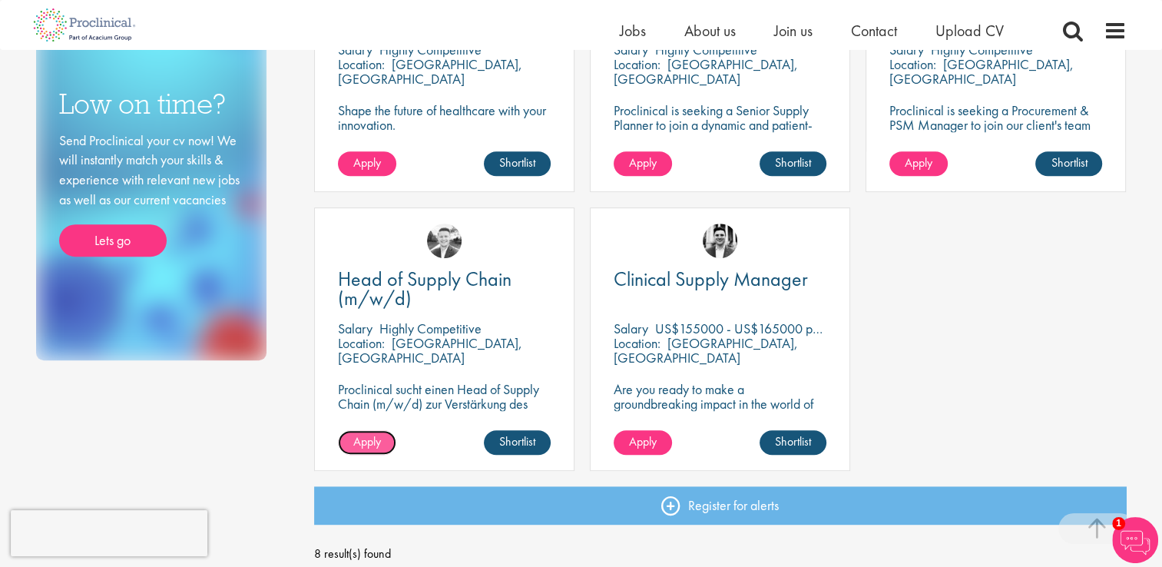
click at [366, 442] on span "Apply" at bounding box center [367, 441] width 28 height 16
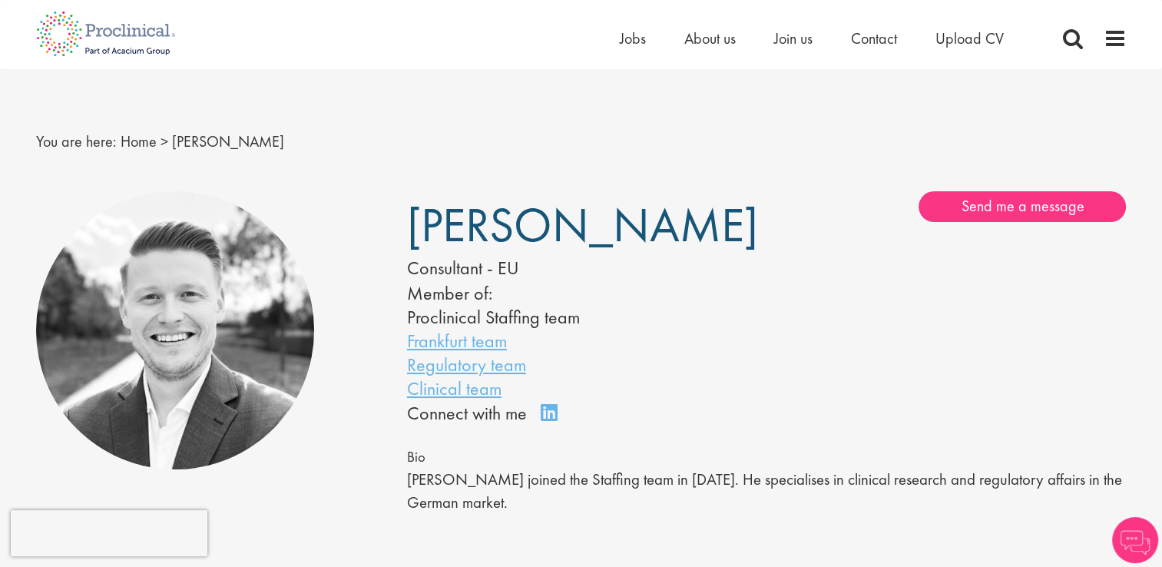
drag, startPoint x: 539, startPoint y: 214, endPoint x: 408, endPoint y: 212, distance: 131.4
click at [408, 212] on h1 "[PERSON_NAME]" at bounding box center [563, 226] width 313 height 38
copy span "[PERSON_NAME]"
